Goal: Information Seeking & Learning: Learn about a topic

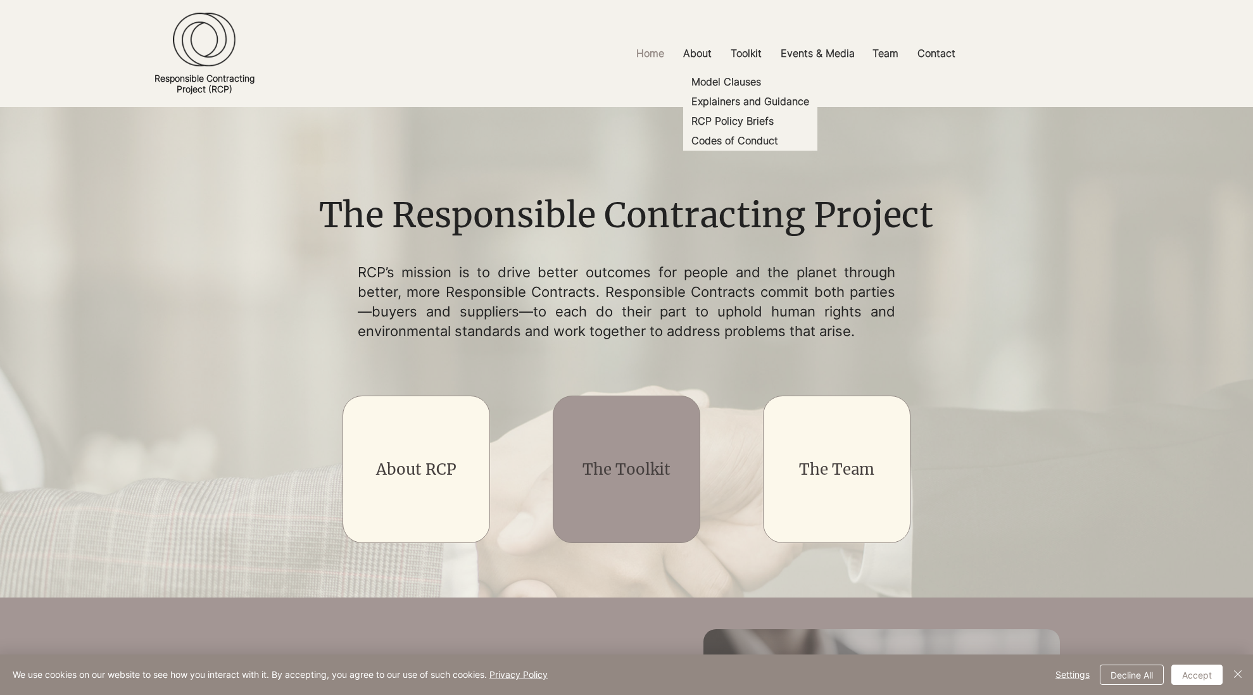
click at [632, 491] on div "main content" at bounding box center [627, 470] width 148 height 148
click at [625, 478] on link "The Toolkit" at bounding box center [627, 470] width 88 height 20
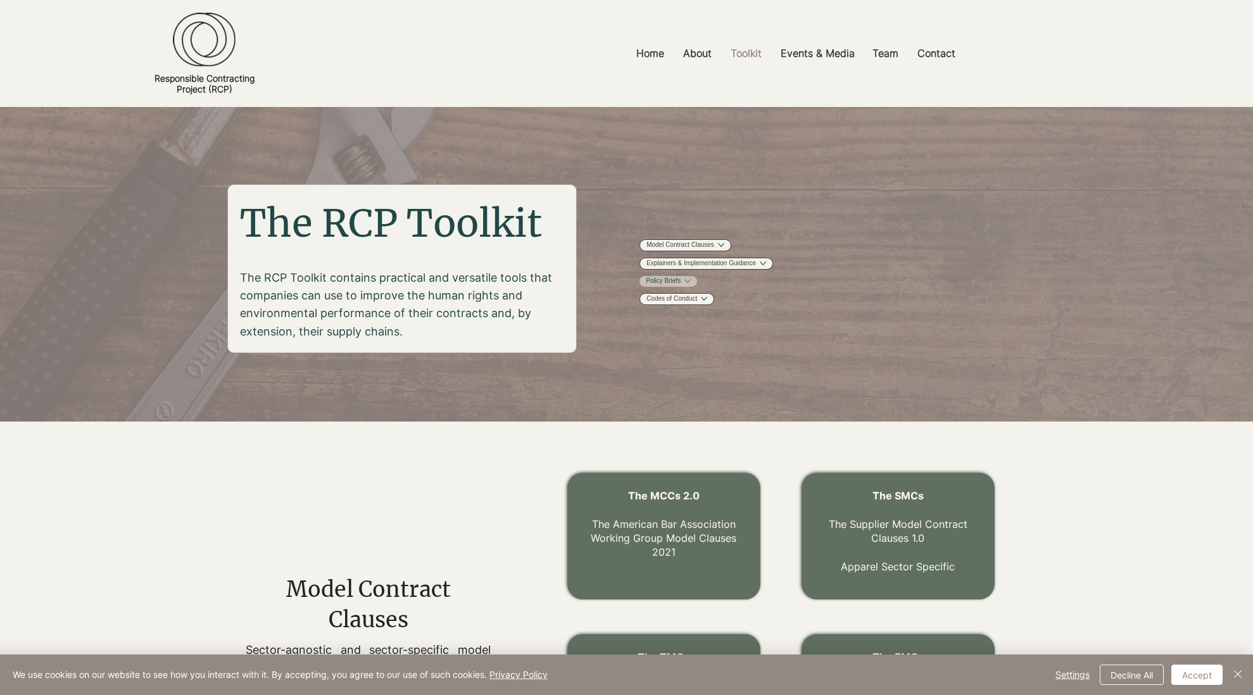
click at [661, 286] on link "Policy Briefs" at bounding box center [663, 282] width 35 height 10
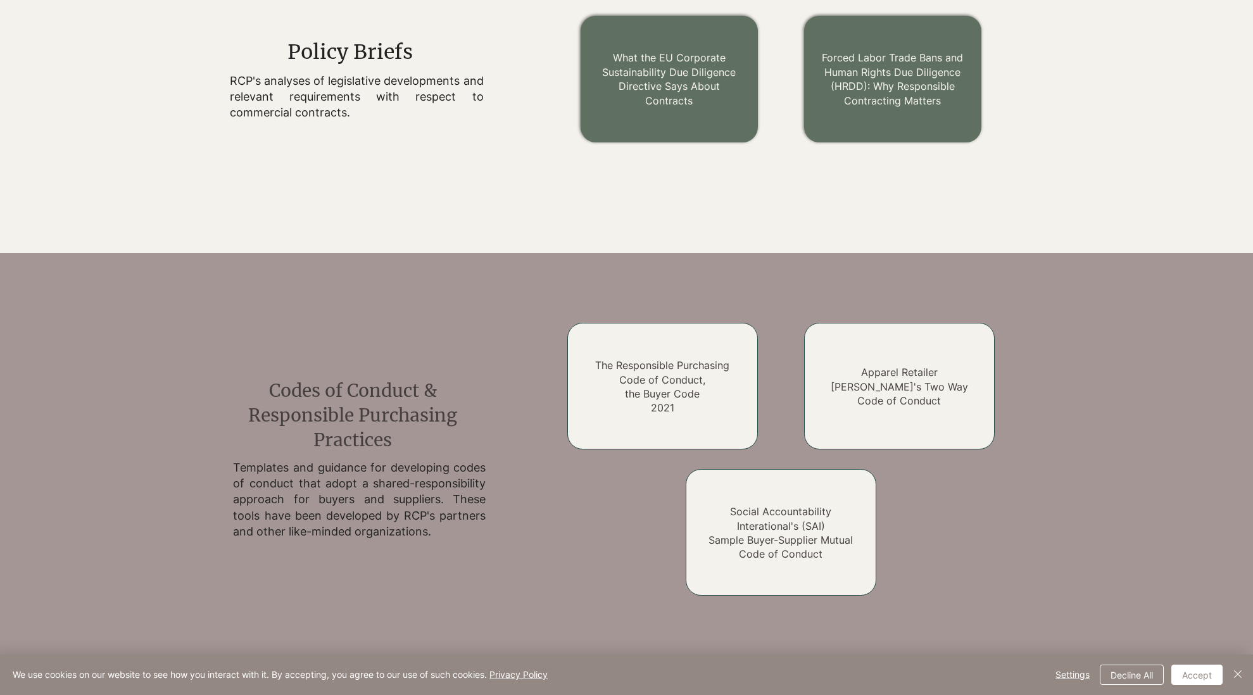
scroll to position [1665, 0]
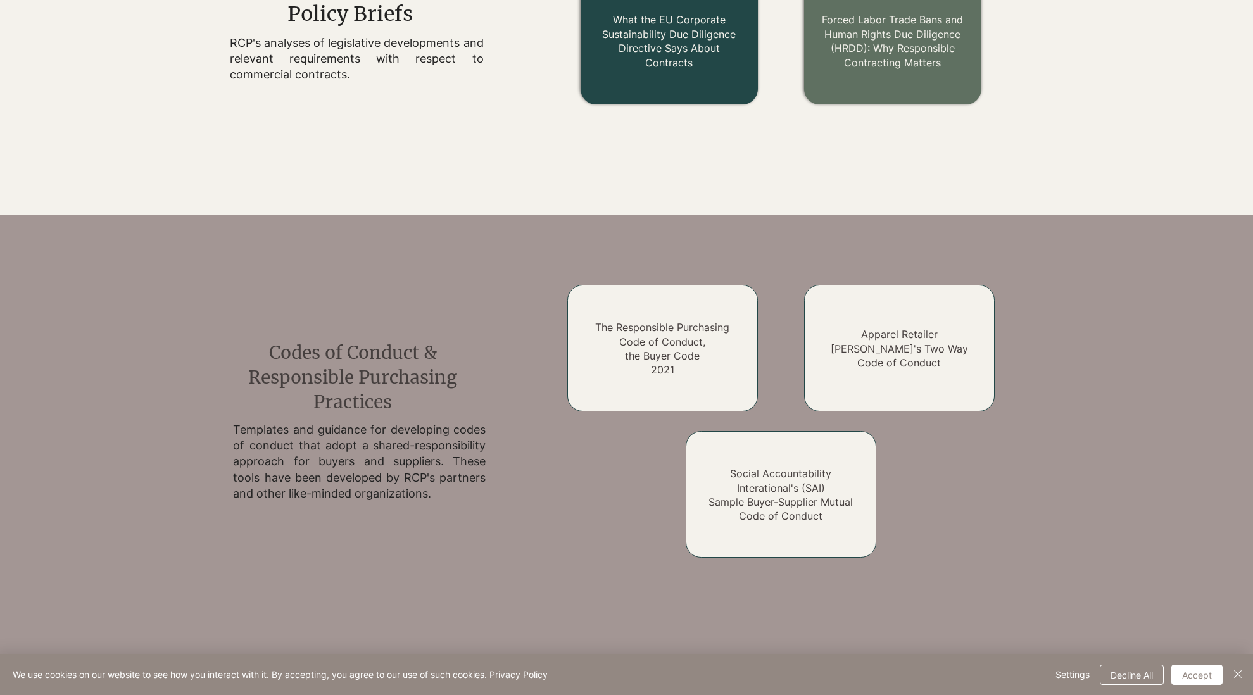
click at [680, 49] on link "What the EU Corporate Sustainability Due Diligence Directive Says About Contrac…" at bounding box center [669, 40] width 134 height 55
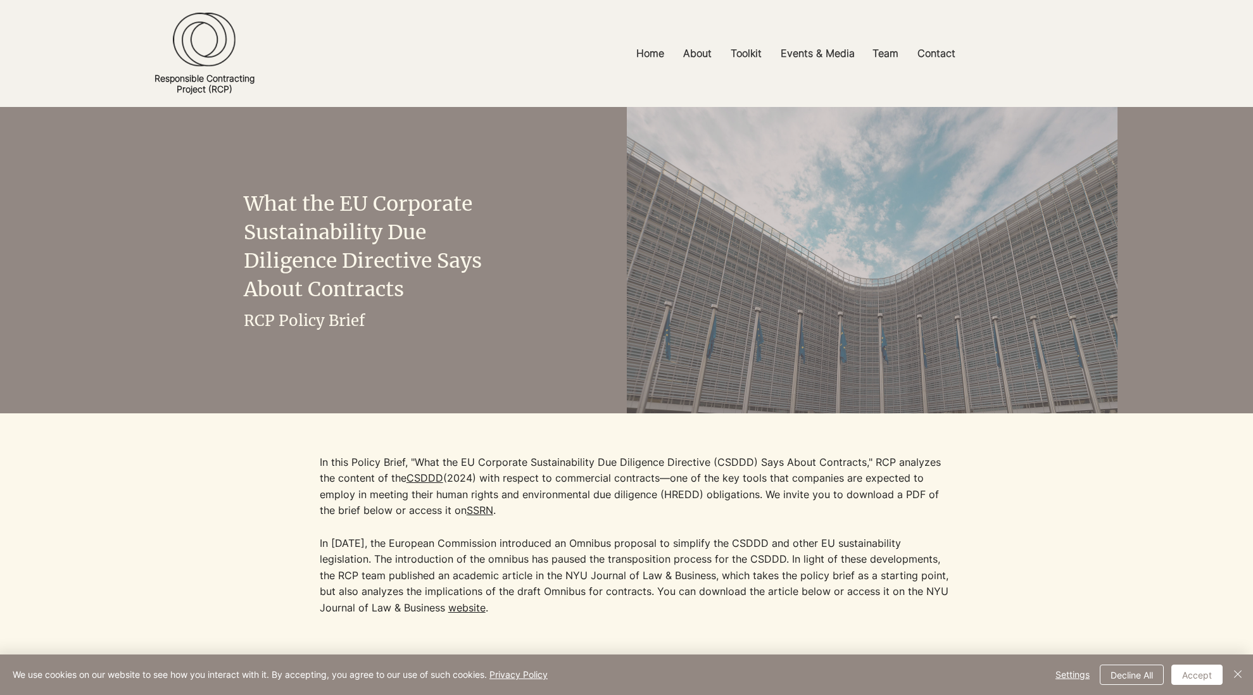
click at [412, 478] on link "CSDDD" at bounding box center [425, 478] width 37 height 13
